Goal: Task Accomplishment & Management: Use online tool/utility

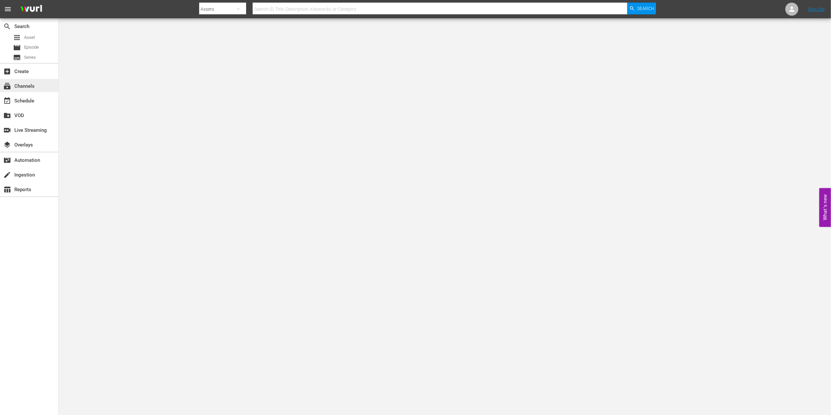
click at [33, 86] on div "subscriptions Channels" at bounding box center [18, 85] width 37 height 6
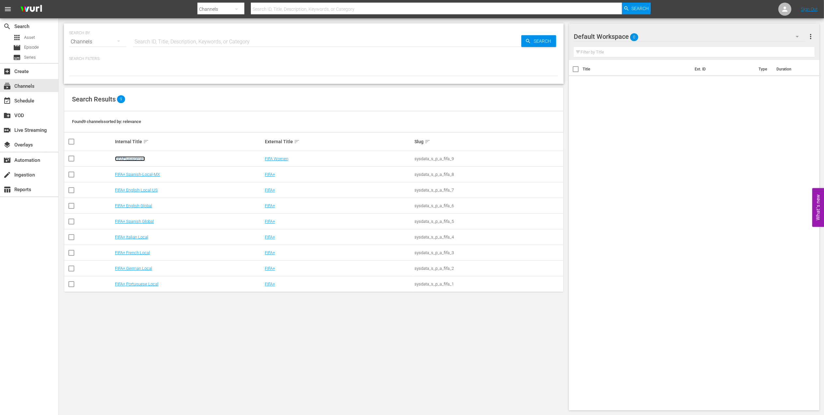
click at [133, 158] on link "FIFAPluswomen" at bounding box center [130, 158] width 30 height 5
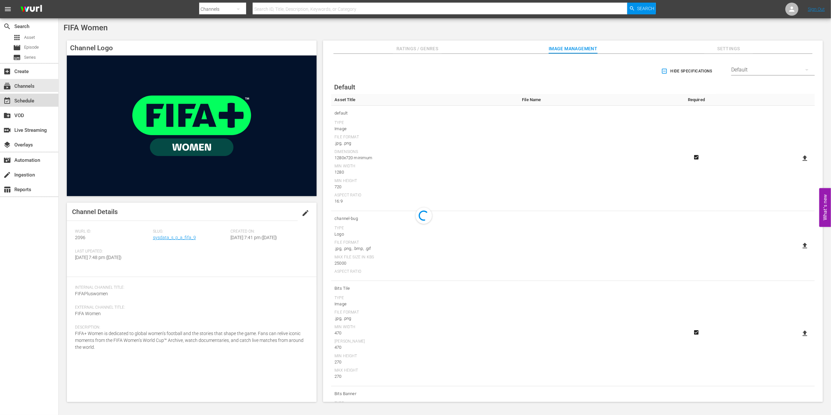
click at [43, 102] on div "event_available Schedule" at bounding box center [29, 100] width 58 height 13
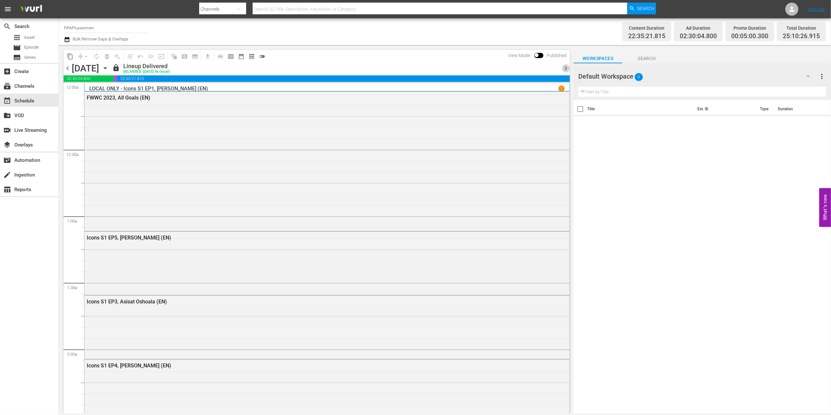
click at [564, 67] on span "chevron_right" at bounding box center [566, 68] width 8 height 8
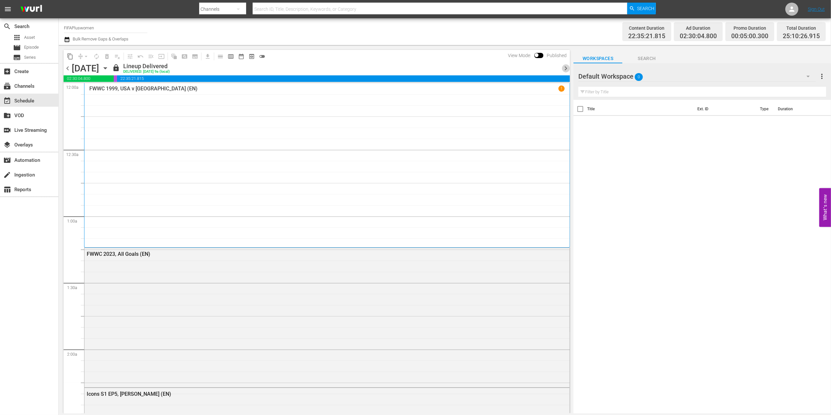
click at [564, 69] on span "chevron_right" at bounding box center [566, 68] width 8 height 8
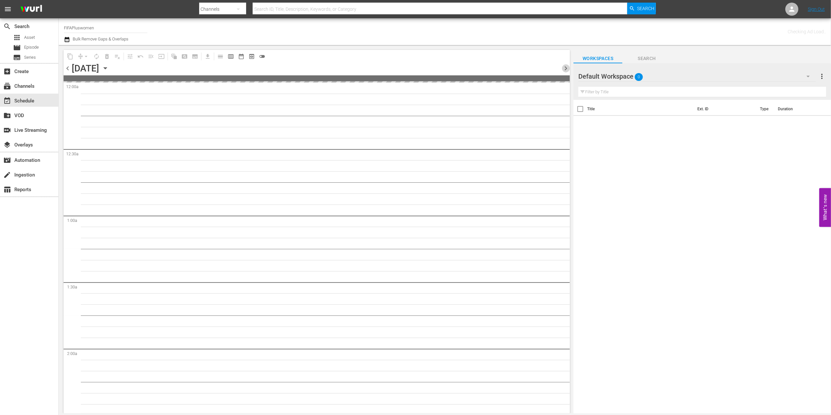
click at [564, 69] on span "chevron_right" at bounding box center [566, 68] width 8 height 8
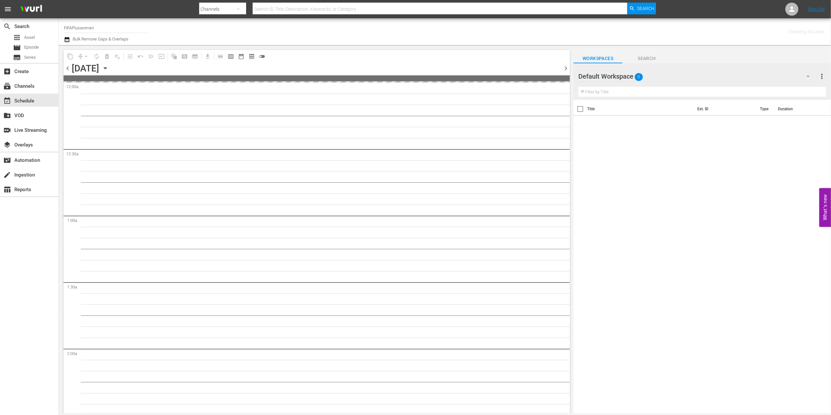
click at [564, 69] on span "chevron_right" at bounding box center [566, 68] width 8 height 8
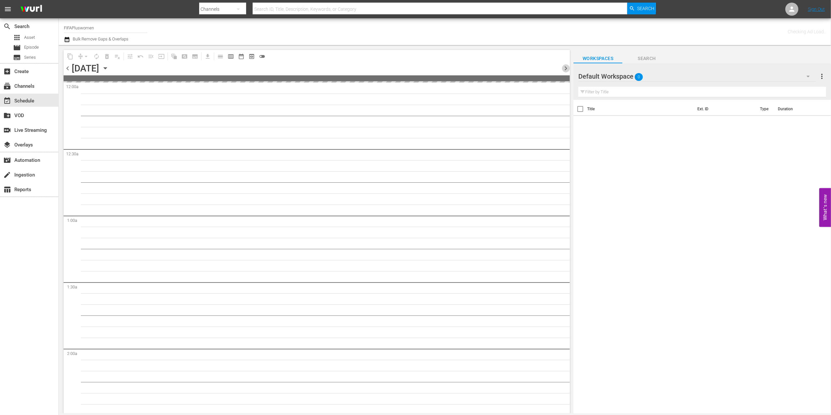
click at [564, 69] on span "chevron_right" at bounding box center [566, 68] width 8 height 8
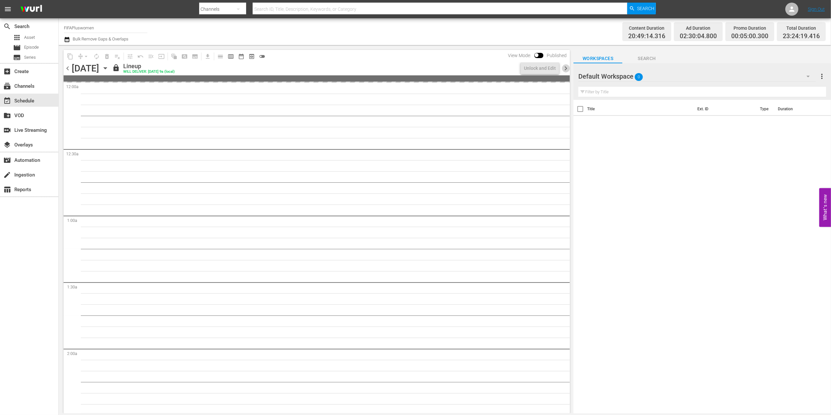
click at [564, 69] on span "chevron_right" at bounding box center [566, 68] width 8 height 8
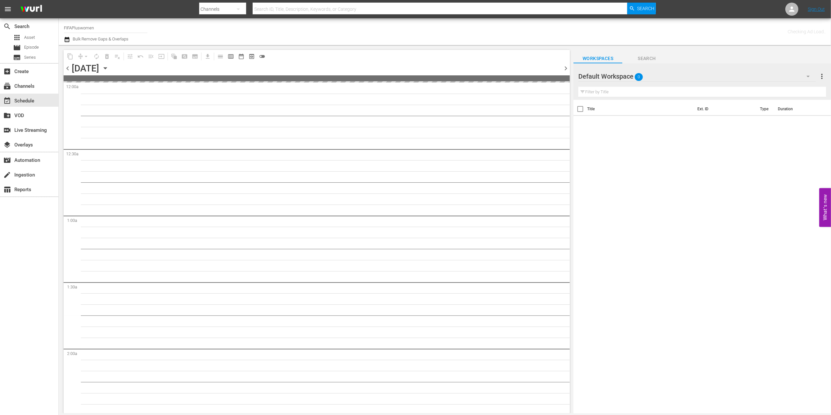
click at [564, 69] on span "chevron_right" at bounding box center [566, 68] width 8 height 8
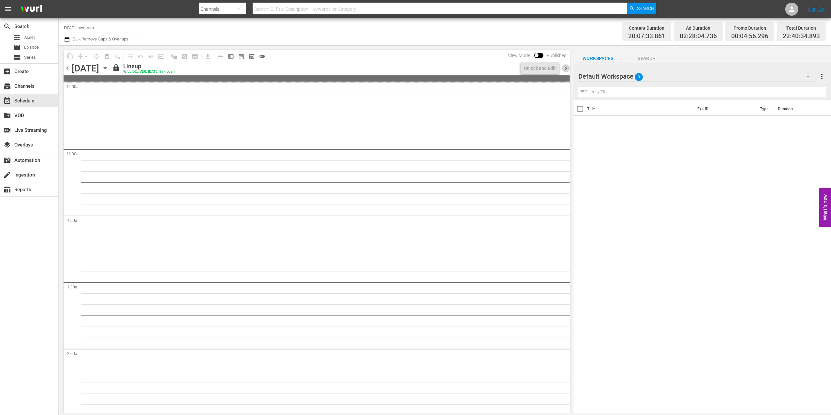
click at [564, 69] on span "chevron_right" at bounding box center [566, 68] width 8 height 8
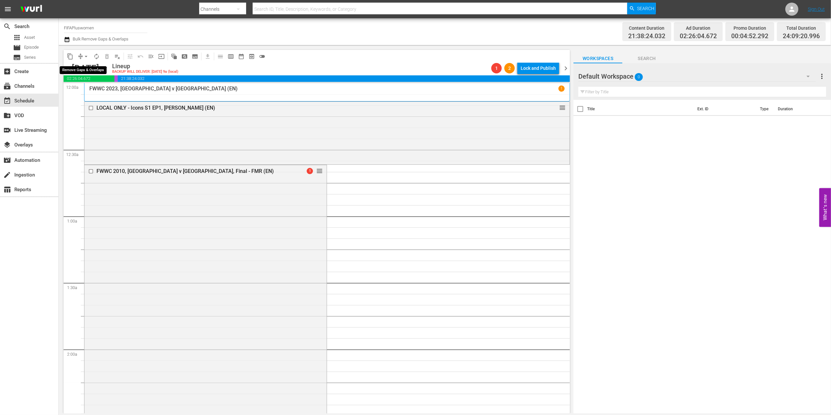
click at [87, 57] on span "arrow_drop_down" at bounding box center [86, 56] width 7 height 7
click at [91, 89] on li "Align to End of Previous Day" at bounding box center [86, 91] width 68 height 11
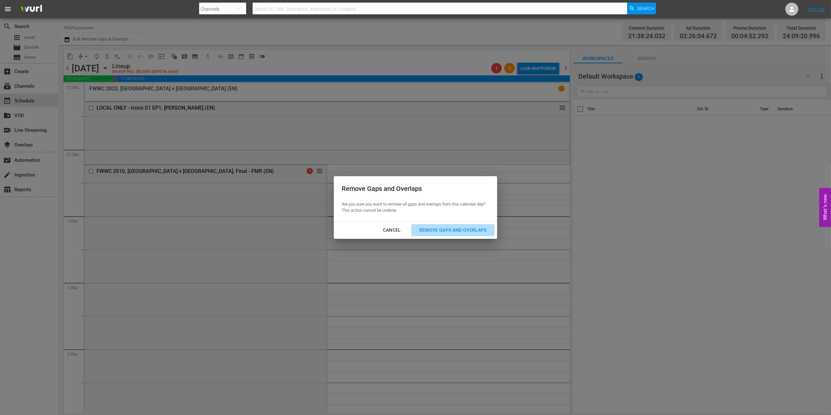
click at [468, 231] on div "Remove Gaps and Overlaps" at bounding box center [453, 230] width 78 height 8
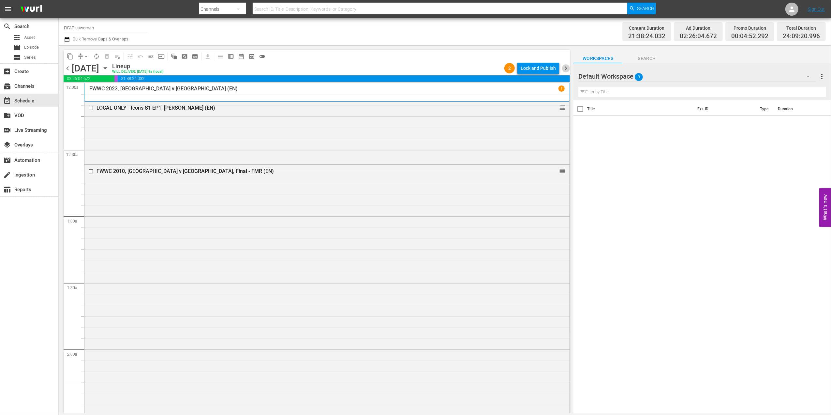
click at [565, 66] on span "chevron_right" at bounding box center [566, 68] width 8 height 8
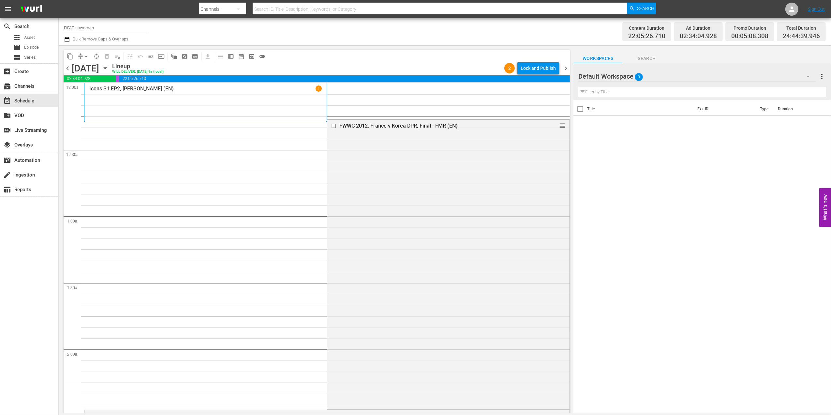
click at [68, 68] on span "chevron_left" at bounding box center [68, 68] width 8 height 8
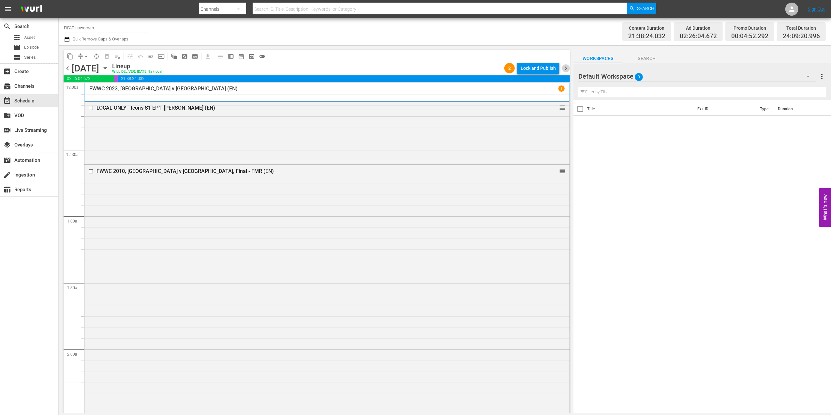
click at [563, 67] on span "chevron_right" at bounding box center [566, 68] width 8 height 8
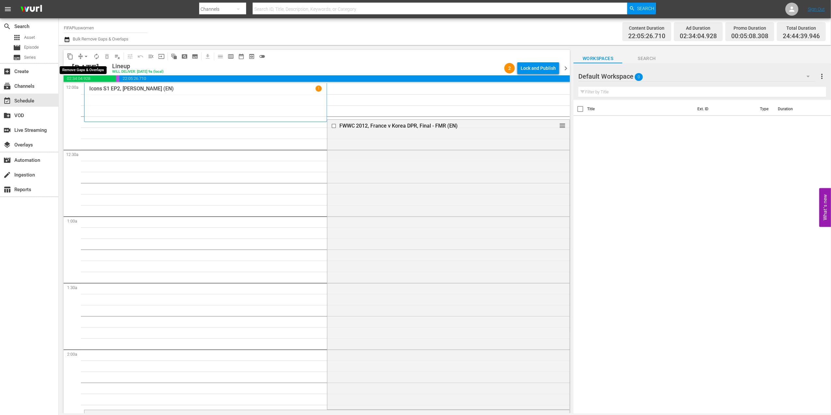
click at [87, 56] on span "arrow_drop_down" at bounding box center [86, 56] width 7 height 7
click at [91, 90] on li "Align to End of Previous Day" at bounding box center [86, 91] width 68 height 11
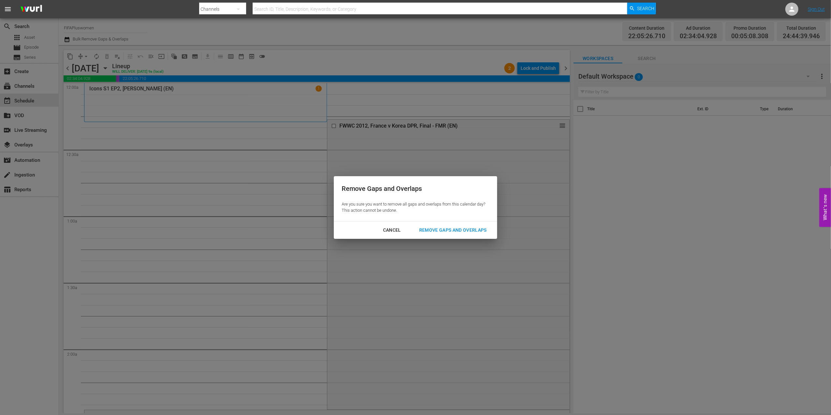
click at [458, 227] on div "Remove Gaps and Overlaps" at bounding box center [453, 230] width 78 height 8
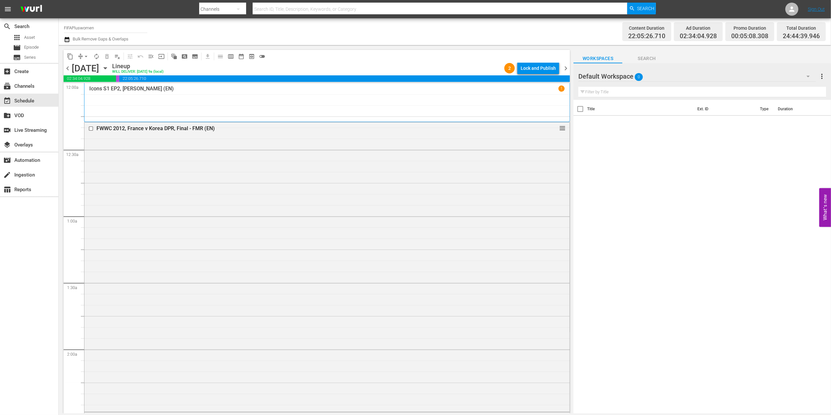
click at [566, 67] on span "chevron_right" at bounding box center [566, 68] width 8 height 8
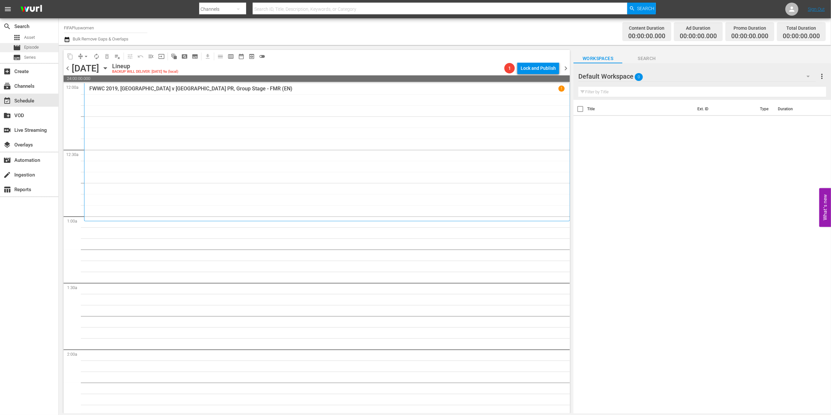
click at [46, 48] on div "movie Episode" at bounding box center [29, 47] width 58 height 9
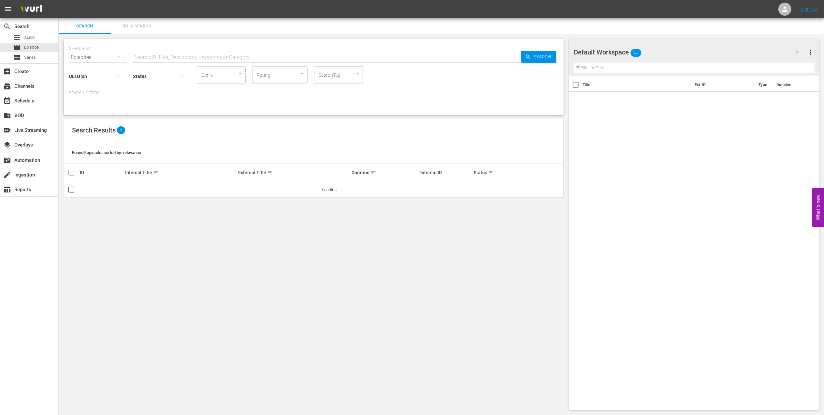
click at [202, 55] on input "text" at bounding box center [327, 58] width 388 height 16
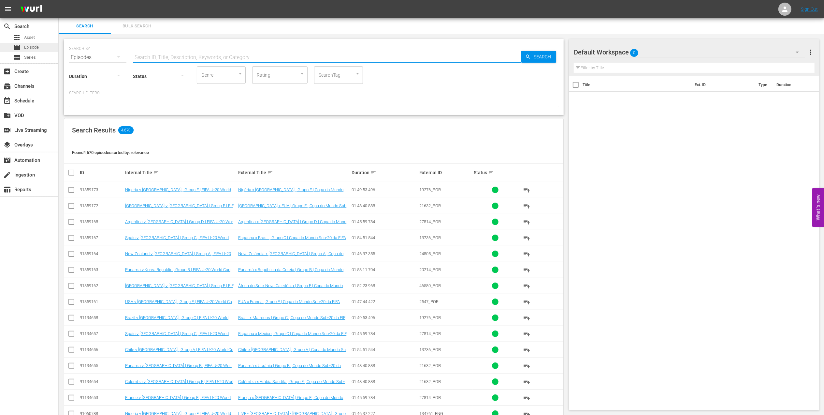
click at [42, 48] on div "movie Episode" at bounding box center [29, 47] width 58 height 9
click at [160, 51] on input "text" at bounding box center [327, 58] width 388 height 16
paste input "Japan v [GEOGRAPHIC_DATA] | Final | FIFA U17 World Cup [GEOGRAPHIC_DATA] 2014™ …"
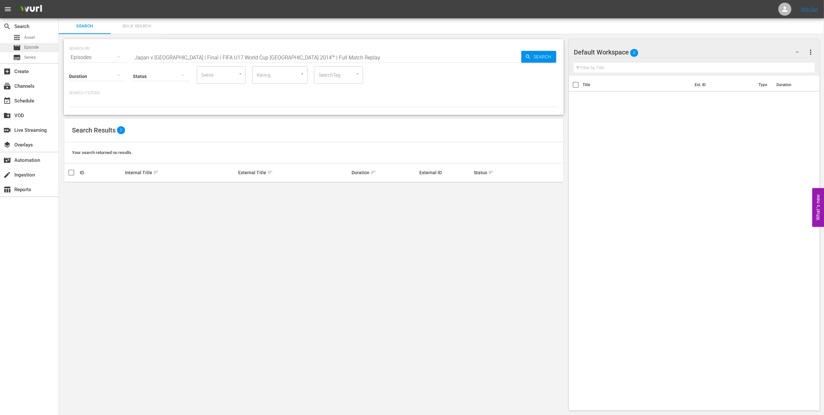
click at [25, 48] on span "Episode" at bounding box center [31, 47] width 15 height 7
drag, startPoint x: 219, startPoint y: 55, endPoint x: 44, endPoint y: 56, distance: 175.0
click at [59, 0] on div "search Search apps Asset movie Episode subtitles Series add_box Create subscrip…" at bounding box center [442, 0] width 766 height 0
paste input "USA v [GEOGRAPHIC_DATA] | Round of 16 | FIFA World Cup 2010"
drag, startPoint x: 125, startPoint y: 59, endPoint x: 20, endPoint y: 60, distance: 105.6
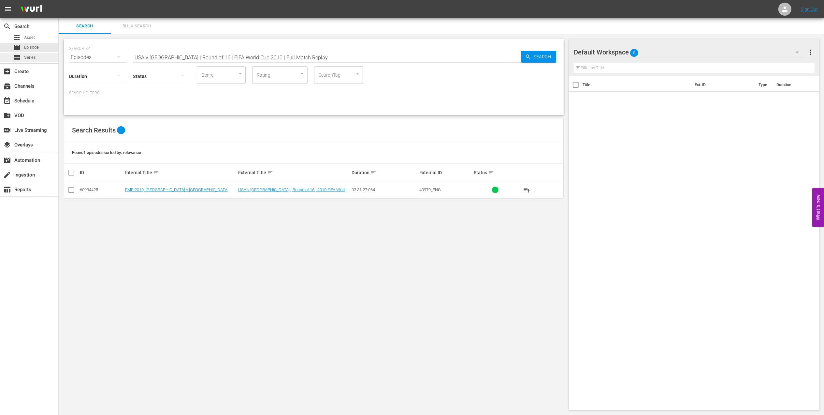
click at [59, 0] on div "search Search apps Asset movie Episode subtitles Series add_box Create subscrip…" at bounding box center [442, 0] width 766 height 0
paste input "FWC 2010 - Final - [GEOGRAPHIC_DATA] v [GEOGRAPHIC_DATA]"
click at [262, 54] on input "FWC 2010 - Final - [GEOGRAPHIC_DATA] v [GEOGRAPHIC_DATA]" at bounding box center [327, 58] width 388 height 16
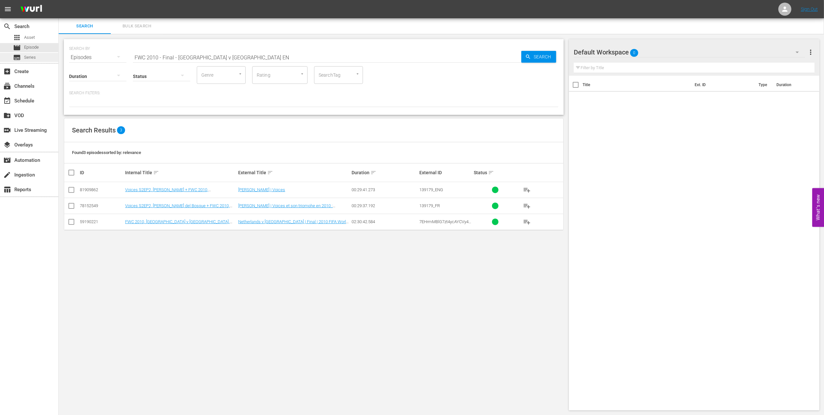
drag, startPoint x: 145, startPoint y: 55, endPoint x: 41, endPoint y: 57, distance: 103.7
click at [59, 0] on div "search Search apps Asset movie Episode subtitles Series add_box Create subscrip…" at bounding box center [442, 0] width 766 height 0
paste input "1966 - Final - [GEOGRAPHIC_DATA] v [GEOGRAPHIC_DATA]"
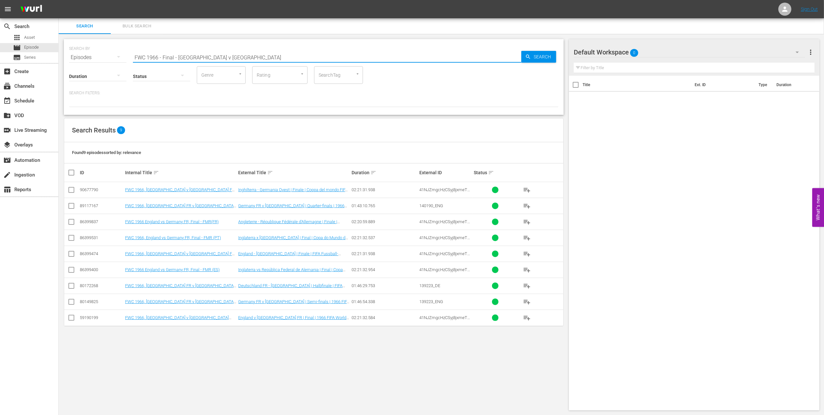
drag, startPoint x: 183, startPoint y: 55, endPoint x: 76, endPoint y: 55, distance: 107.2
click at [76, 55] on div "SEARCH BY Search By Episodes Search ID, Title, Description, Keywords, or Catego…" at bounding box center [314, 53] width 490 height 23
paste input "78 - Final - [GEOGRAPHIC_DATA] v [GEOGRAPHIC_DATA]"
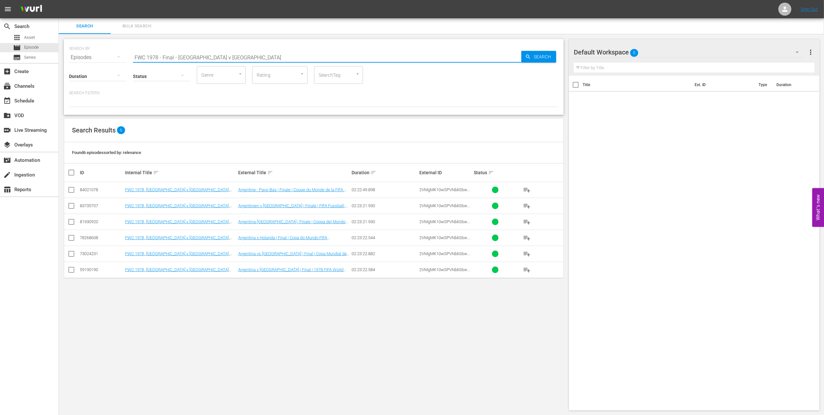
drag, startPoint x: 168, startPoint y: 54, endPoint x: 73, endPoint y: 54, distance: 95.2
click at [73, 54] on div "SEARCH BY Search By Episodes Search ID, Title, Description, Keywords, or Catego…" at bounding box center [314, 53] width 490 height 23
paste input "82 - Final - [GEOGRAPHIC_DATA] v [GEOGRAPHIC_DATA]"
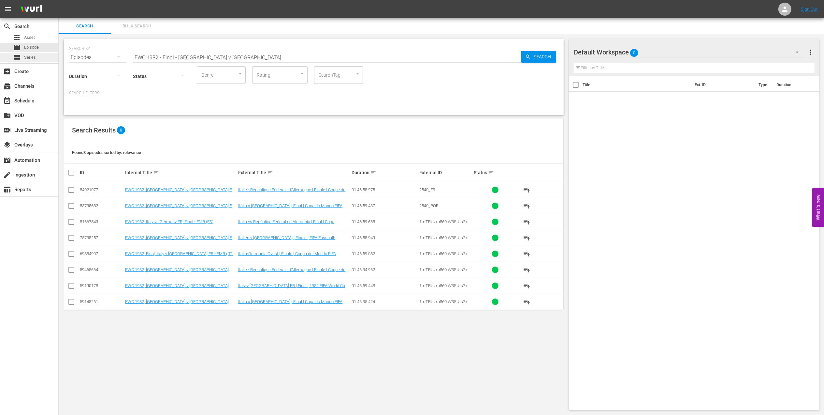
drag, startPoint x: 102, startPoint y: 56, endPoint x: 57, endPoint y: 56, distance: 44.6
click at [59, 0] on div "search Search apps Asset movie Episode subtitles Series add_box Create subscrip…" at bounding box center [442, 0] width 766 height 0
click at [216, 59] on input "FWC 1982 - Final - [GEOGRAPHIC_DATA] v [GEOGRAPHIC_DATA]" at bounding box center [327, 58] width 388 height 16
drag, startPoint x: 224, startPoint y: 56, endPoint x: 103, endPoint y: 56, distance: 120.3
click at [103, 56] on div "SEARCH BY Search By Episodes Search ID, Title, Description, Keywords, or Catego…" at bounding box center [314, 53] width 490 height 23
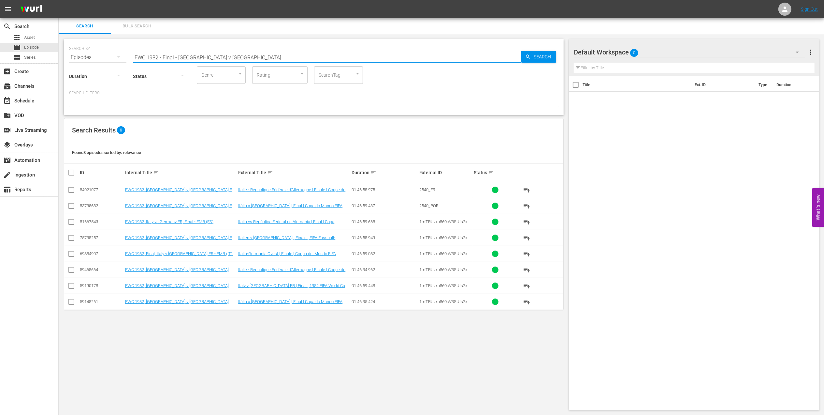
paste input "6 - Final - [GEOGRAPHIC_DATA]"
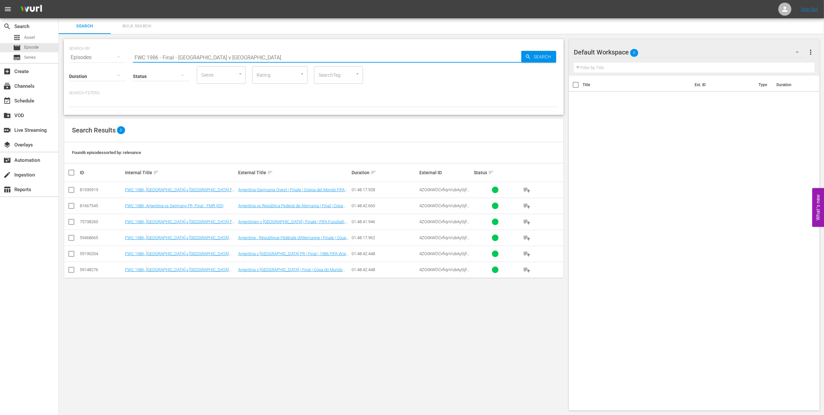
drag, startPoint x: 230, startPoint y: 59, endPoint x: 66, endPoint y: 58, distance: 164.6
click at [60, 58] on div "SEARCH BY Search By Episodes Search ID, Title, Description, Keywords, or Catego…" at bounding box center [314, 224] width 510 height 381
paste input "90 - Final - [GEOGRAPHIC_DATA] v [GEOGRAPHIC_DATA]"
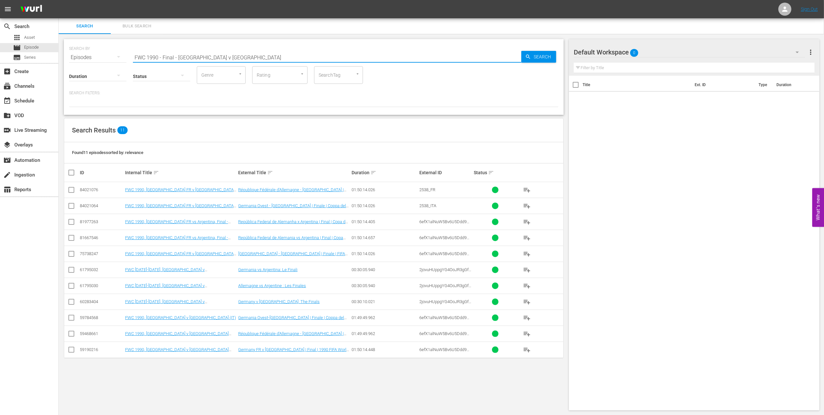
drag, startPoint x: 229, startPoint y: 57, endPoint x: 76, endPoint y: 57, distance: 153.5
click at [76, 57] on div "SEARCH BY Search By Episodes Search ID, Title, Description, Keywords, or Catego…" at bounding box center [314, 53] width 490 height 23
paste input "2006 - Final - [GEOGRAPHIC_DATA] v [GEOGRAPHIC_DATA]"
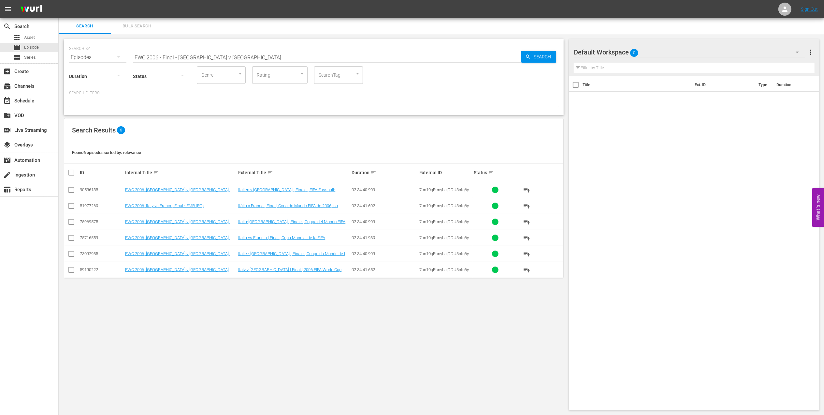
drag, startPoint x: 89, startPoint y: 55, endPoint x: 68, endPoint y: 57, distance: 20.6
click at [68, 57] on div "SEARCH BY Search By Episodes Search ID, Title, Description, Keywords, or Catego…" at bounding box center [314, 77] width 500 height 76
paste input "10 - Final - [GEOGRAPHIC_DATA] v [GEOGRAPHIC_DATA]"
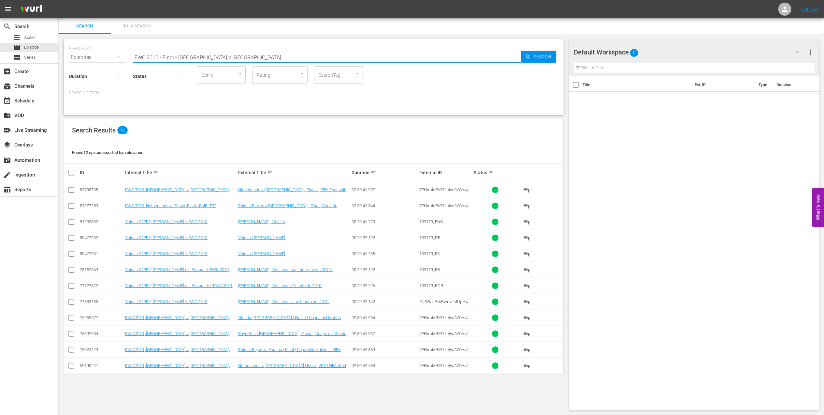
type input "FWC 2010 - Final - [GEOGRAPHIC_DATA] v [GEOGRAPHIC_DATA]"
